Goal: Task Accomplishment & Management: Manage account settings

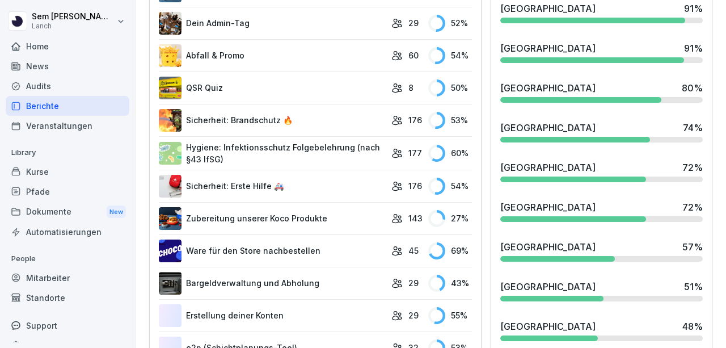
scroll to position [567, 0]
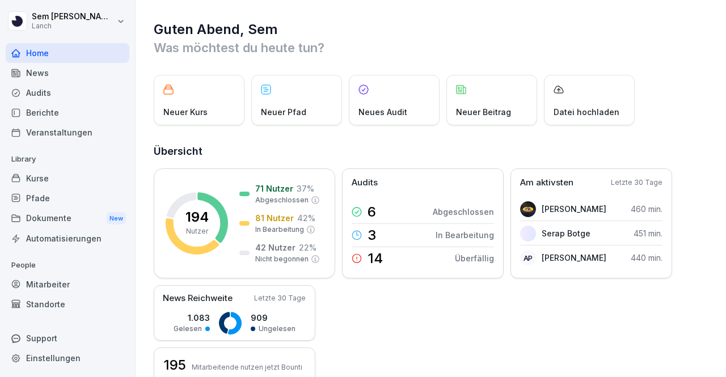
click at [57, 87] on div "Audits" at bounding box center [68, 93] width 124 height 20
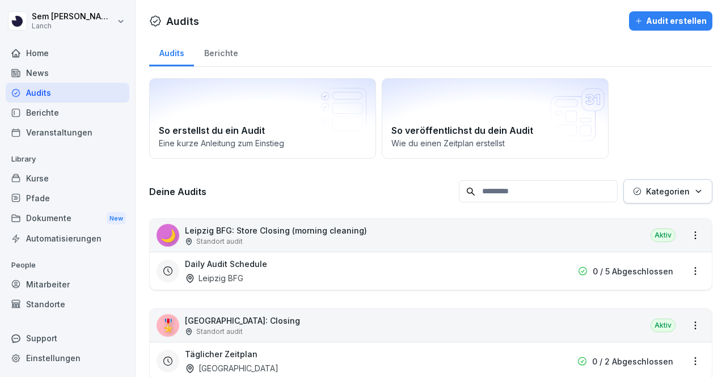
click at [576, 189] on input at bounding box center [538, 191] width 159 height 22
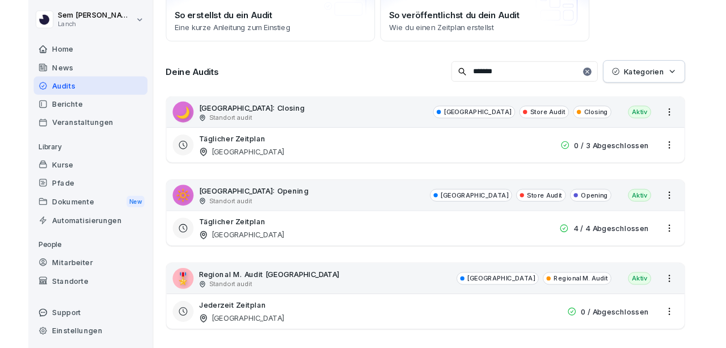
scroll to position [127, 0]
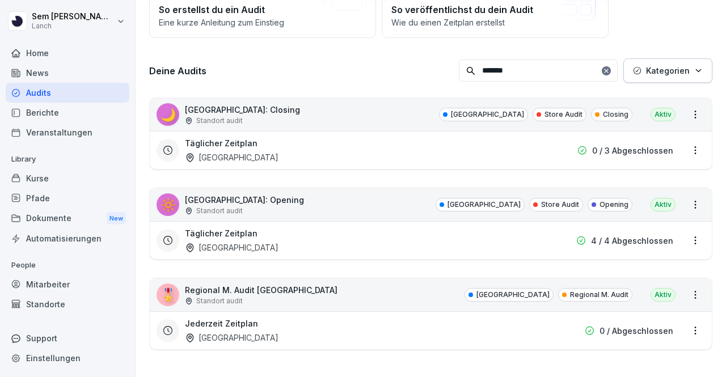
type input "*******"
click at [698, 142] on div "Täglicher Zeitplan Wuppertal 0 / 3 Abgeschlossen" at bounding box center [431, 150] width 562 height 38
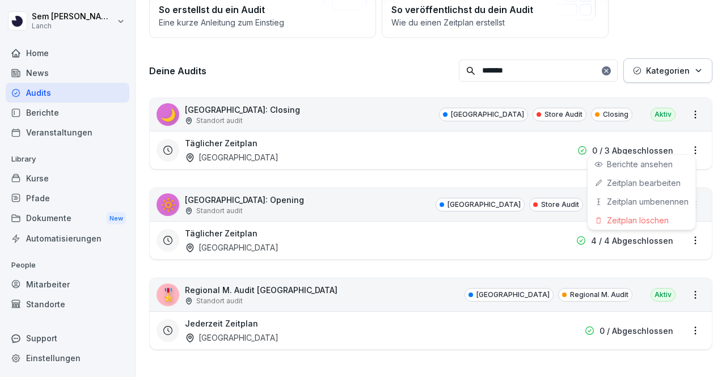
click at [692, 142] on html "[PERSON_NAME] Lanch Home News Audits Berichte Veranstaltungen Library Kurse Pfa…" at bounding box center [363, 188] width 726 height 377
click at [0, 0] on link "Zeitplan bearbeiten" at bounding box center [0, 0] width 0 height 0
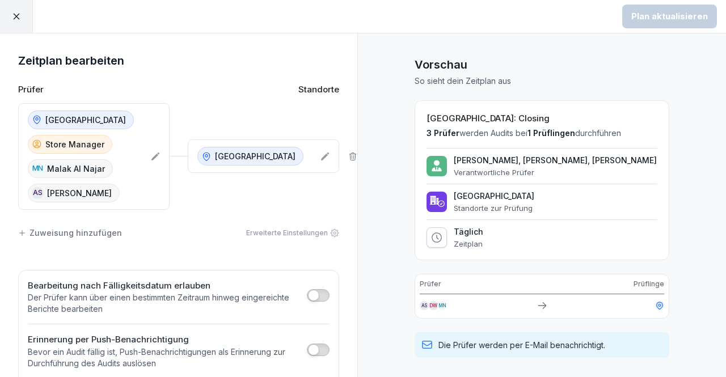
click at [143, 158] on div "Wuppertal Store Manager [GEOGRAPHIC_DATA] [PERSON_NAME] AS [PERSON_NAME]" at bounding box center [93, 156] width 151 height 107
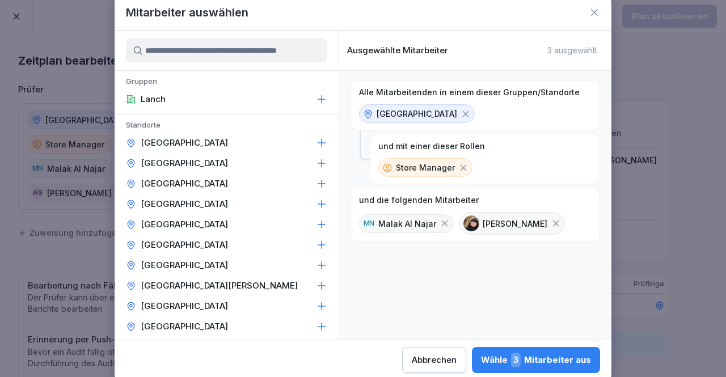
click at [195, 52] on input at bounding box center [226, 51] width 201 height 24
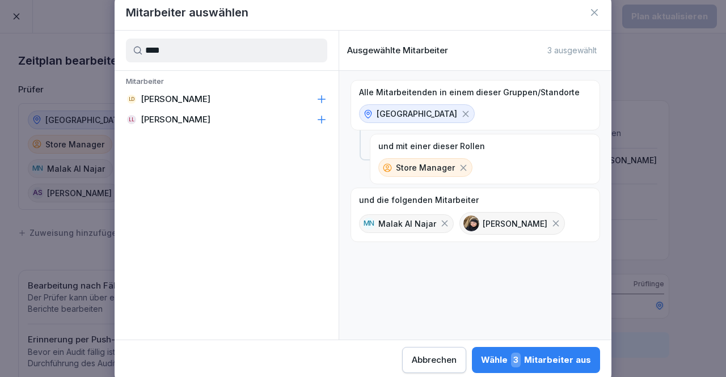
type input "****"
click at [318, 101] on icon at bounding box center [321, 99] width 11 height 11
click at [552, 358] on div "Wähle 4 Mitarbeiter aus" at bounding box center [535, 360] width 111 height 15
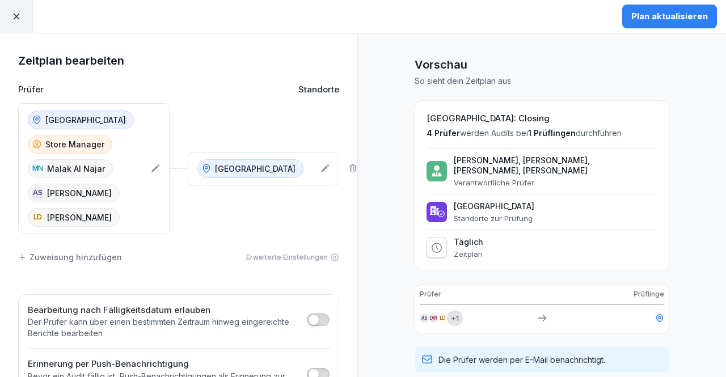
click at [682, 10] on button "Plan aktualisieren" at bounding box center [669, 17] width 95 height 24
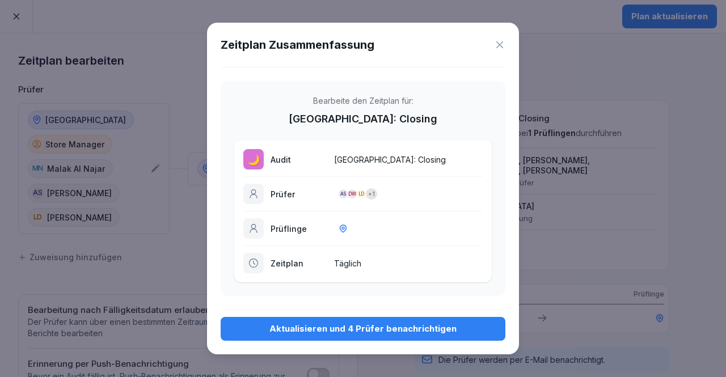
click at [425, 332] on div "Aktualisieren und 4 Prüfer benachrichtigen" at bounding box center [363, 329] width 267 height 12
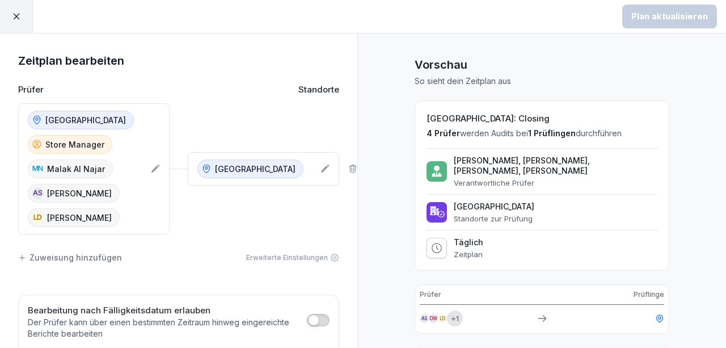
scroll to position [187, 0]
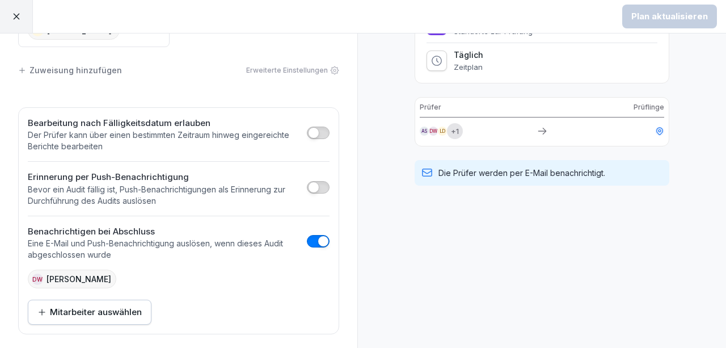
click at [19, 22] on div at bounding box center [16, 16] width 33 height 33
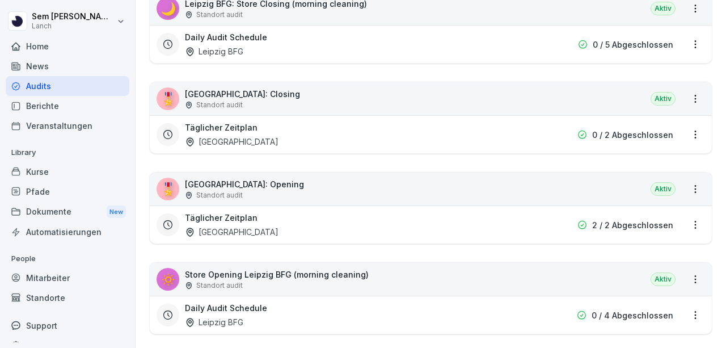
scroll to position [418, 0]
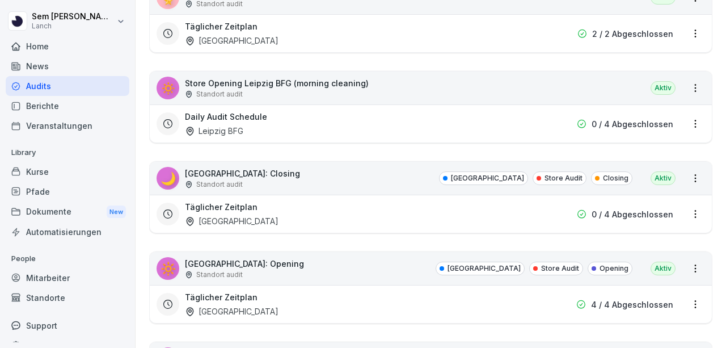
click at [687, 299] on html "[PERSON_NAME] Lanch Home News Audits Berichte Veranstaltungen Library Kurse Pfa…" at bounding box center [363, 174] width 726 height 348
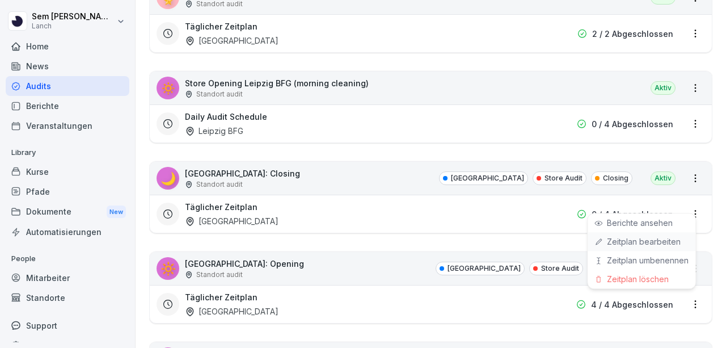
click at [651, 235] on div "Zeitplan bearbeiten" at bounding box center [642, 241] width 108 height 19
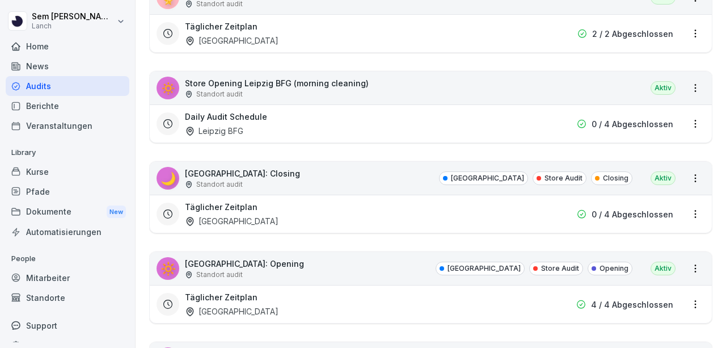
click at [686, 295] on html "[PERSON_NAME] Lanch Home News Audits Berichte Veranstaltungen Library Kurse Pfa…" at bounding box center [363, 174] width 726 height 348
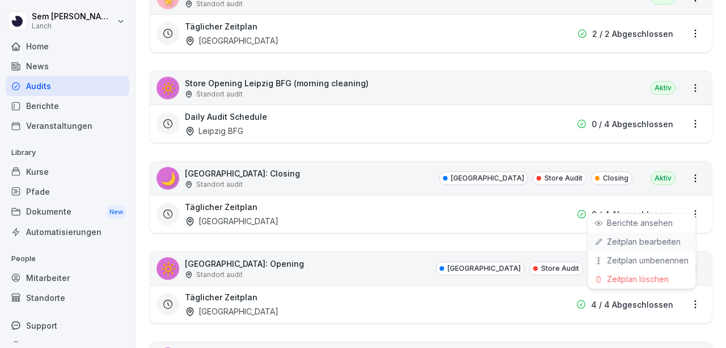
click at [654, 246] on div "Zeitplan bearbeiten" at bounding box center [642, 241] width 108 height 19
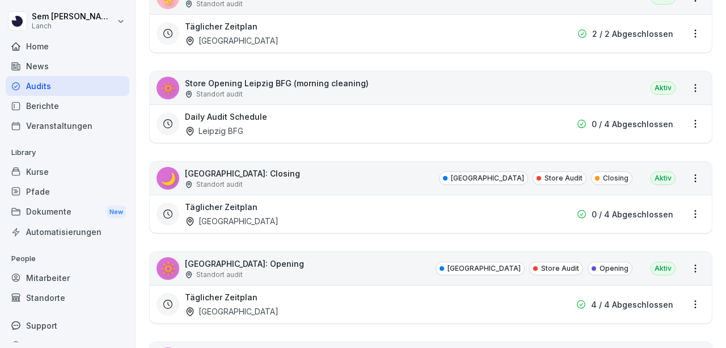
scroll to position [475, 0]
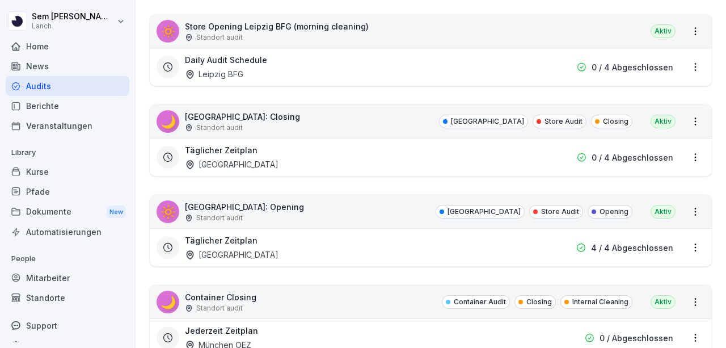
click at [690, 209] on html "[PERSON_NAME] Lanch Home News Audits Berichte Veranstaltungen Library Kurse Pfa…" at bounding box center [363, 174] width 726 height 348
click at [421, 253] on html "[PERSON_NAME] Lanch Home News Audits Berichte Veranstaltungen Library Kurse Pfa…" at bounding box center [363, 174] width 726 height 348
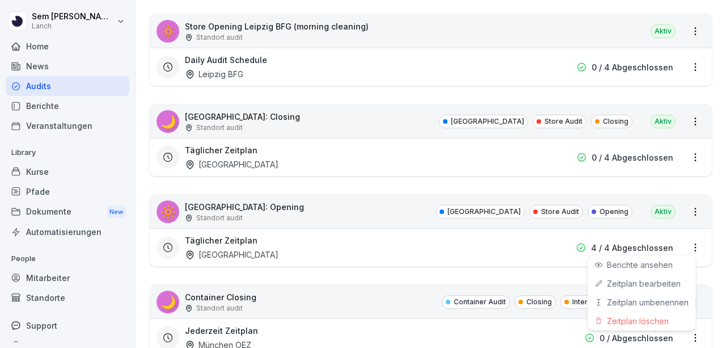
click at [687, 246] on html "[PERSON_NAME] Lanch Home News Audits Berichte Veranstaltungen Library Kurse Pfa…" at bounding box center [363, 174] width 726 height 348
click at [650, 293] on div "Zeitplan umbenennen" at bounding box center [642, 302] width 108 height 19
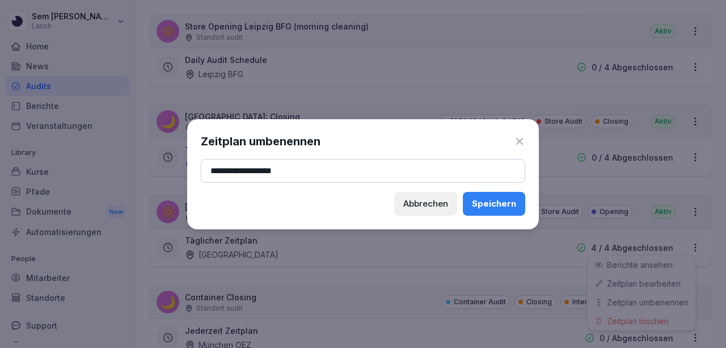
click at [424, 209] on div "Abbrechen" at bounding box center [425, 203] width 45 height 12
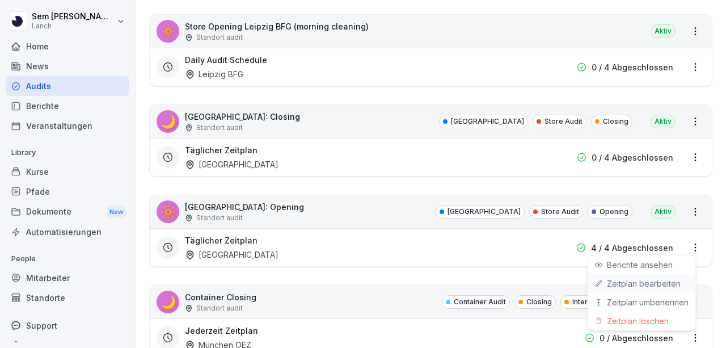
click at [0, 0] on link "Zeitplan bearbeiten" at bounding box center [0, 0] width 0 height 0
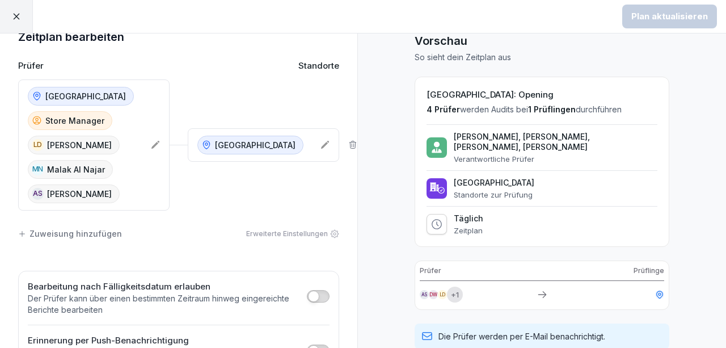
scroll to position [57, 0]
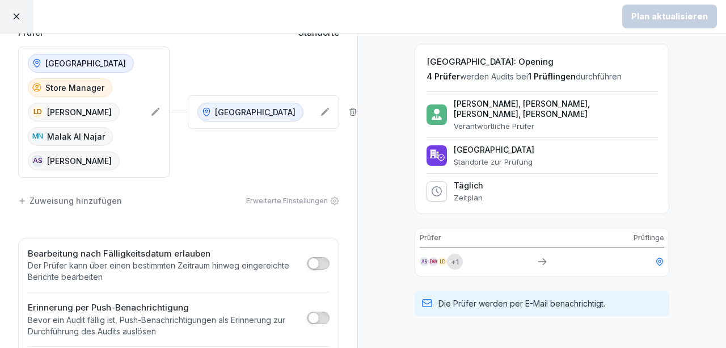
click at [154, 112] on icon at bounding box center [155, 111] width 9 height 9
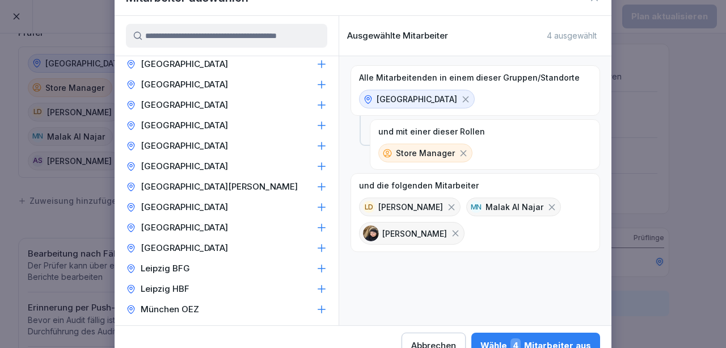
scroll to position [0, 0]
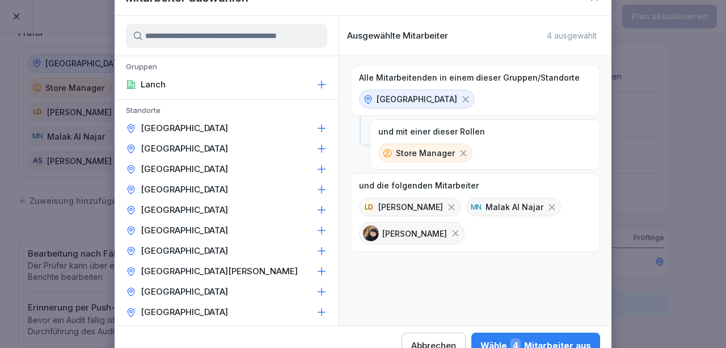
click at [267, 48] on div at bounding box center [227, 36] width 224 height 40
click at [267, 46] on input at bounding box center [226, 36] width 201 height 24
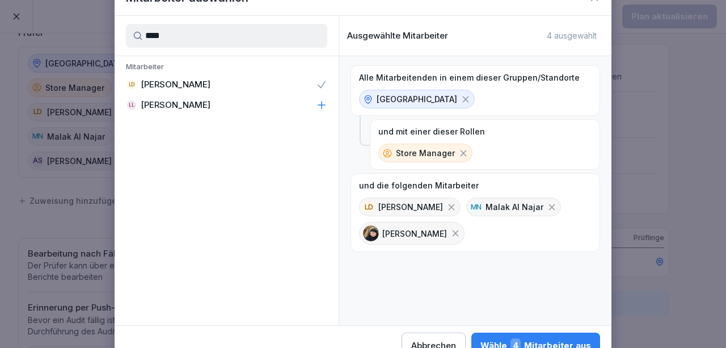
type input "****"
click at [325, 88] on icon at bounding box center [321, 84] width 11 height 11
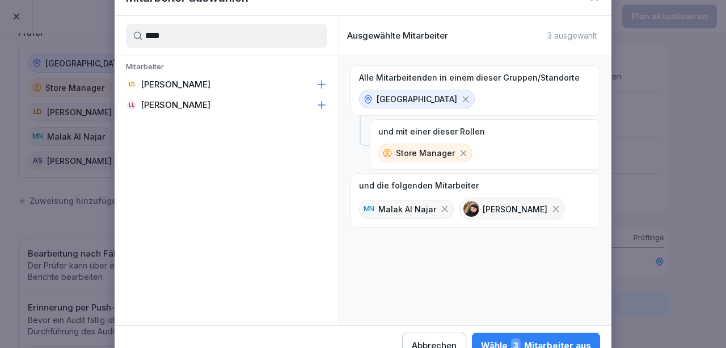
click at [321, 86] on icon at bounding box center [321, 84] width 11 height 11
click at [581, 335] on button "Wähle 4 Mitarbeiter aus" at bounding box center [535, 345] width 129 height 26
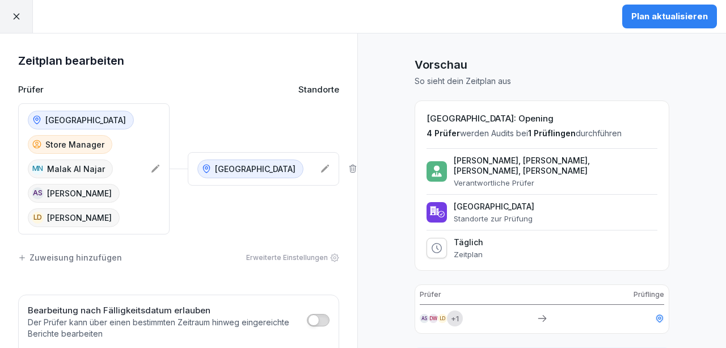
click at [681, 9] on button "Plan aktualisieren" at bounding box center [669, 17] width 95 height 24
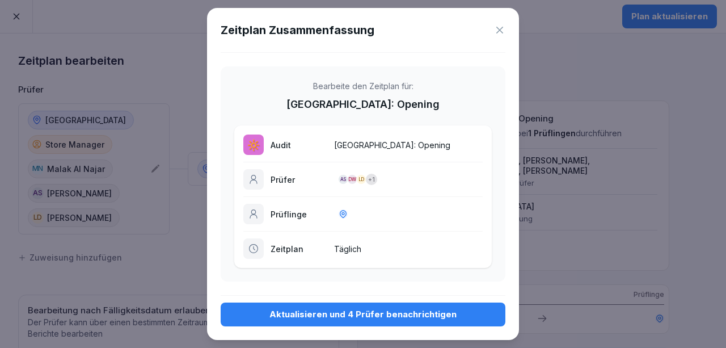
click at [399, 316] on div "Aktualisieren und 4 Prüfer benachrichtigen" at bounding box center [363, 314] width 267 height 12
